Goal: Find specific page/section: Find specific page/section

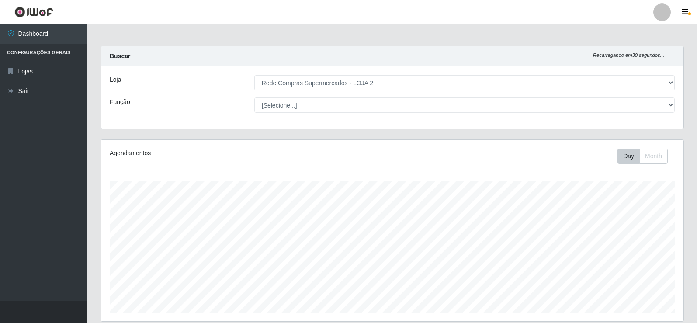
select select "161"
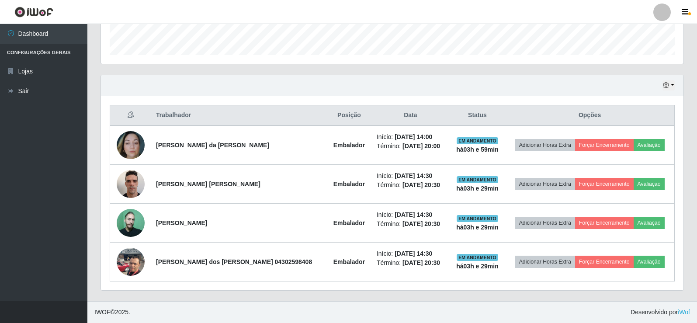
scroll to position [181, 582]
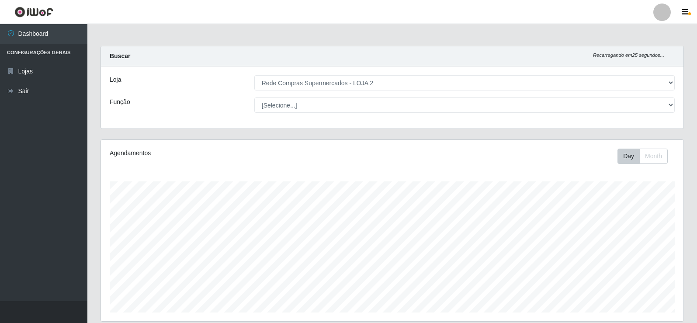
select select "161"
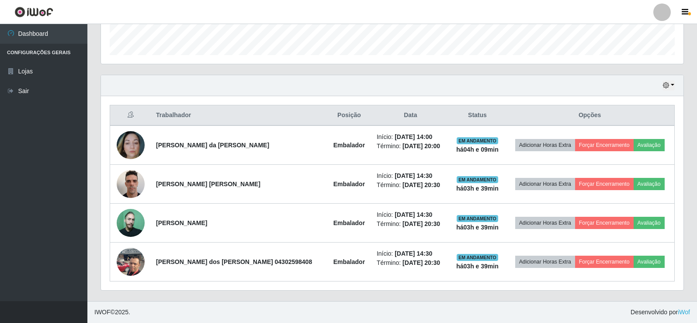
scroll to position [181, 582]
